Goal: Task Accomplishment & Management: Complete application form

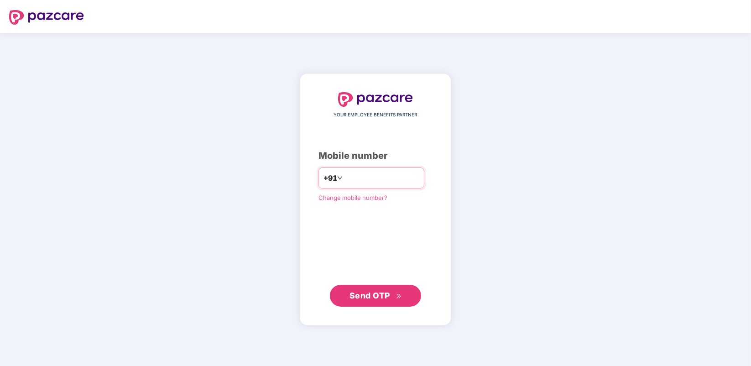
click at [354, 183] on input "number" at bounding box center [381, 178] width 75 height 15
type input "**********"
click at [379, 296] on span "Send OTP" at bounding box center [369, 295] width 41 height 10
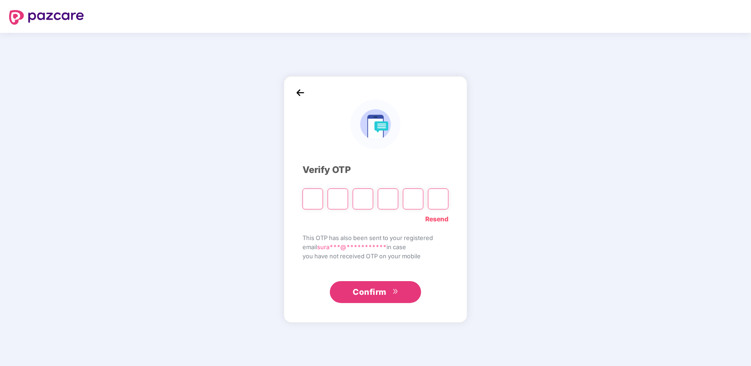
click at [310, 197] on input "Please enter verification code. Digit 1" at bounding box center [312, 198] width 21 height 21
click at [311, 199] on input "Please enter verification code. Digit 1" at bounding box center [312, 198] width 21 height 21
type input "*"
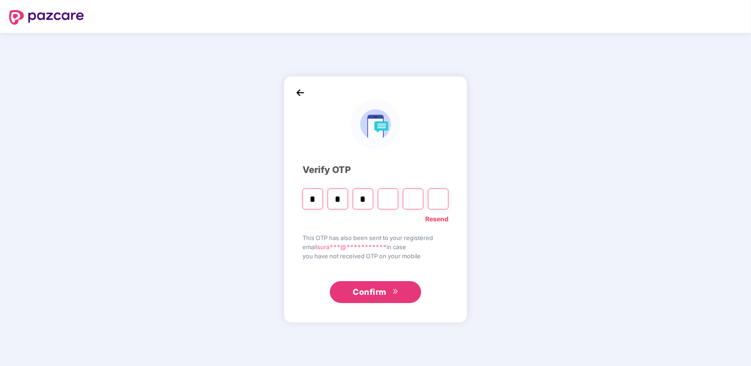
type input "*"
click at [367, 199] on input "Digit 3" at bounding box center [363, 198] width 21 height 21
type input "*"
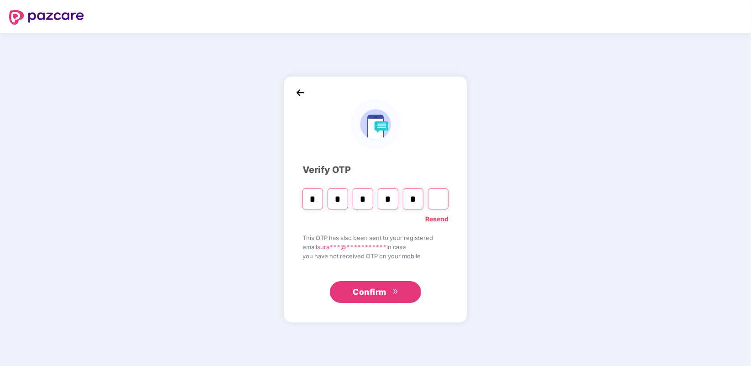
type input "*"
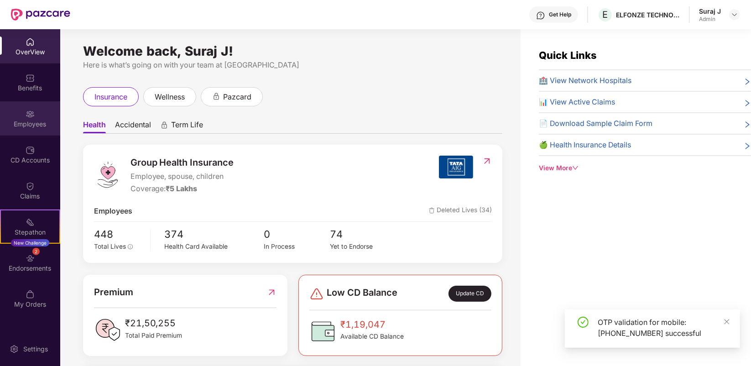
click at [28, 110] on img at bounding box center [30, 113] width 9 height 9
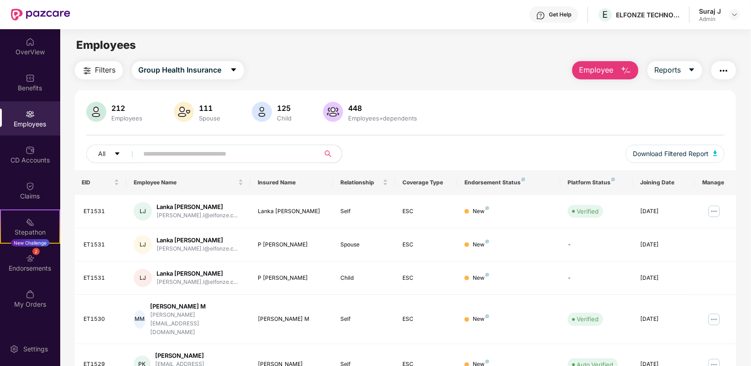
click at [621, 65] on img "button" at bounding box center [625, 70] width 11 height 11
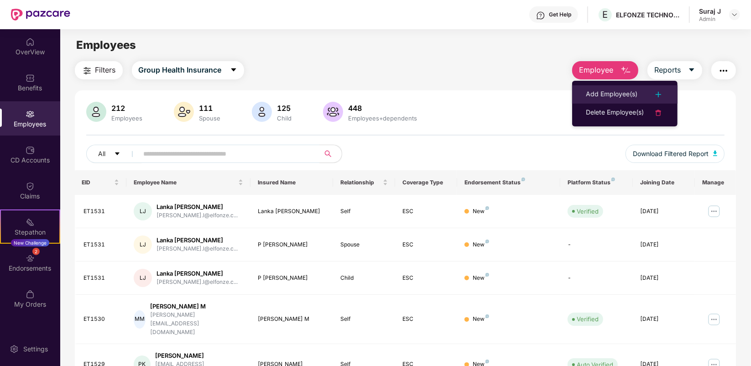
click at [605, 95] on div "Add Employee(s)" at bounding box center [612, 94] width 52 height 11
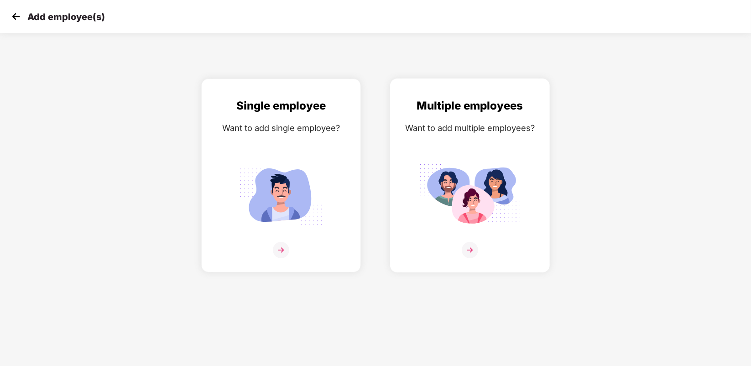
click at [470, 242] on img at bounding box center [469, 250] width 16 height 16
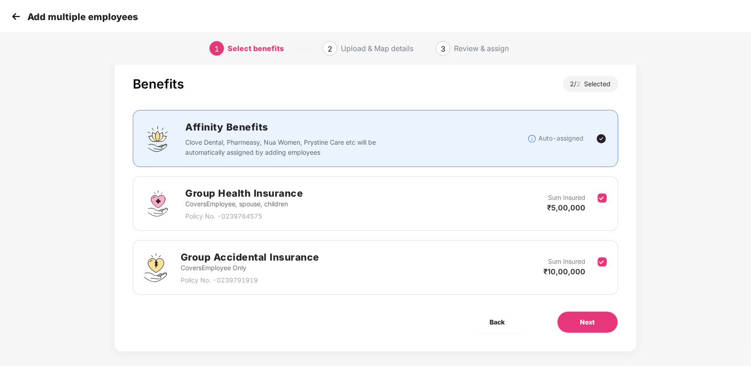
scroll to position [26, 0]
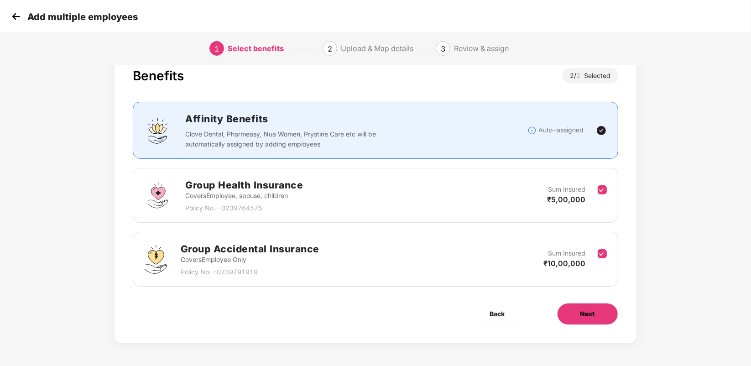
click at [584, 316] on span "Next" at bounding box center [587, 314] width 15 height 10
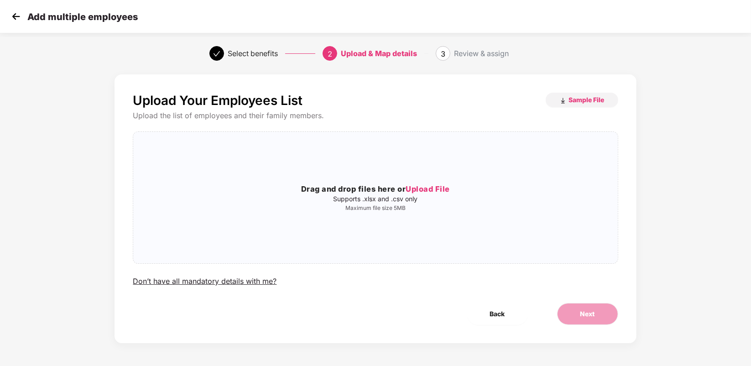
scroll to position [0, 0]
click at [399, 210] on p "Maximum file size 5MB" at bounding box center [375, 208] width 484 height 7
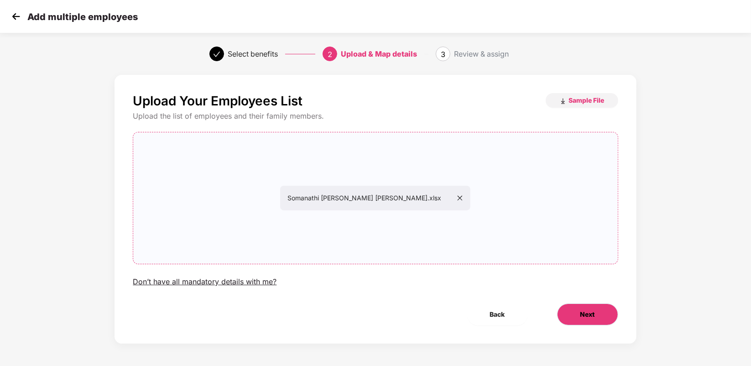
click at [562, 313] on button "Next" at bounding box center [587, 314] width 61 height 22
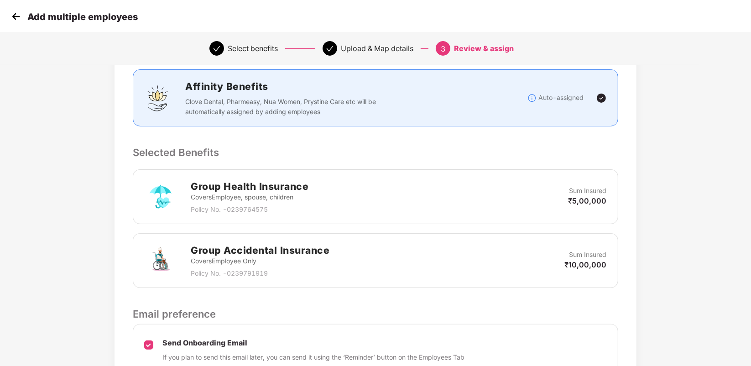
scroll to position [207, 0]
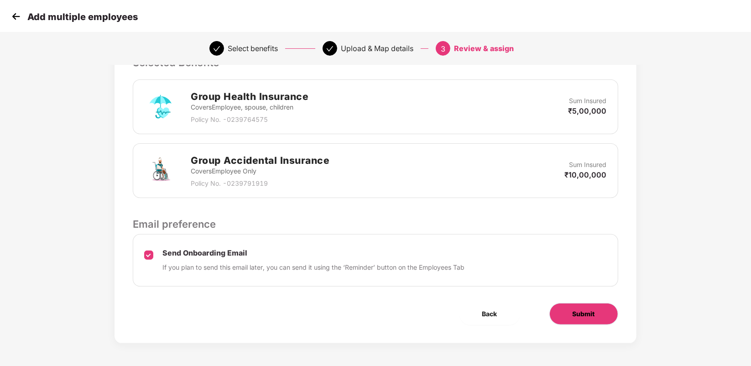
click at [589, 313] on span "Submit" at bounding box center [583, 314] width 22 height 10
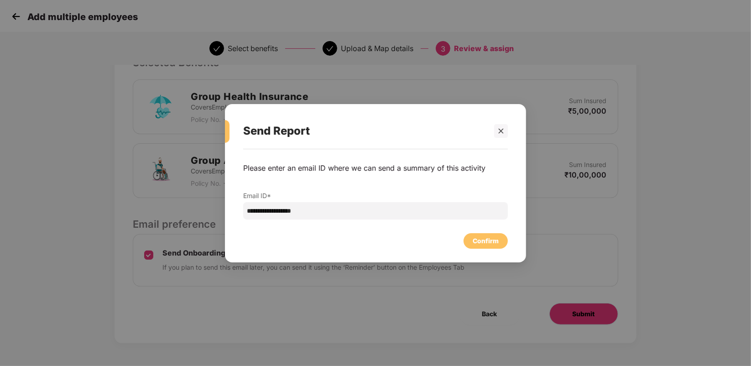
scroll to position [0, 0]
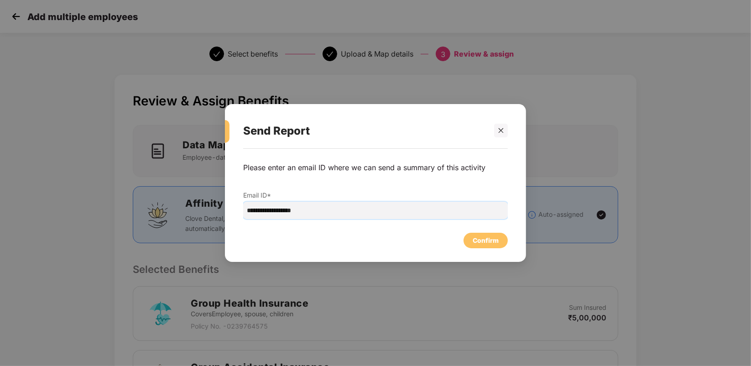
click at [268, 211] on input "**********" at bounding box center [375, 210] width 264 height 17
click at [263, 211] on input "**********" at bounding box center [375, 210] width 264 height 17
click at [264, 211] on input "**********" at bounding box center [375, 210] width 264 height 17
type input "**********"
click at [477, 239] on div "Confirm" at bounding box center [485, 240] width 26 height 10
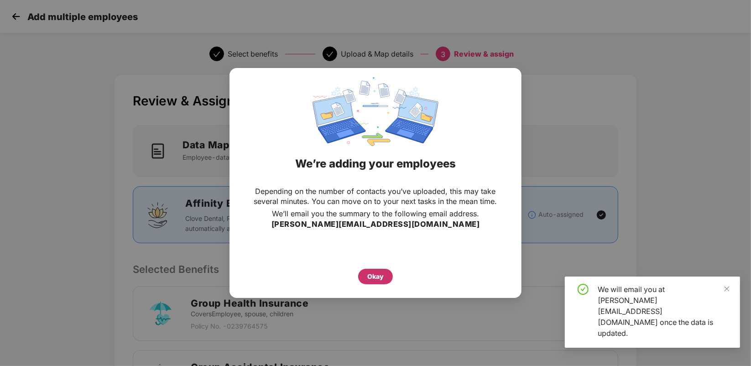
click at [385, 279] on div "Okay" at bounding box center [375, 277] width 35 height 16
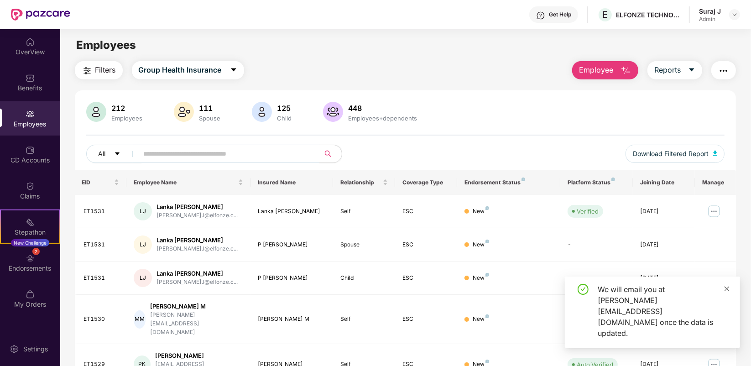
click at [730, 292] on icon "close" at bounding box center [726, 288] width 6 height 6
